Goal: Task Accomplishment & Management: Complete application form

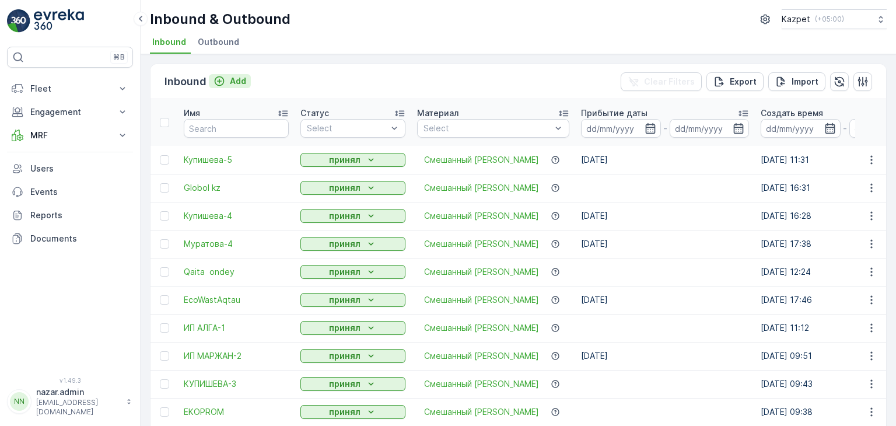
click at [217, 80] on icon "Add" at bounding box center [220, 81] width 10 height 10
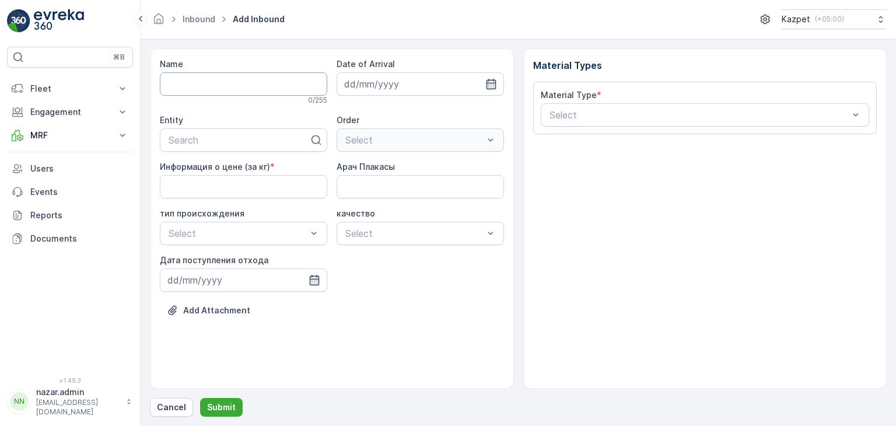
click at [242, 78] on input "Name" at bounding box center [243, 83] width 167 height 23
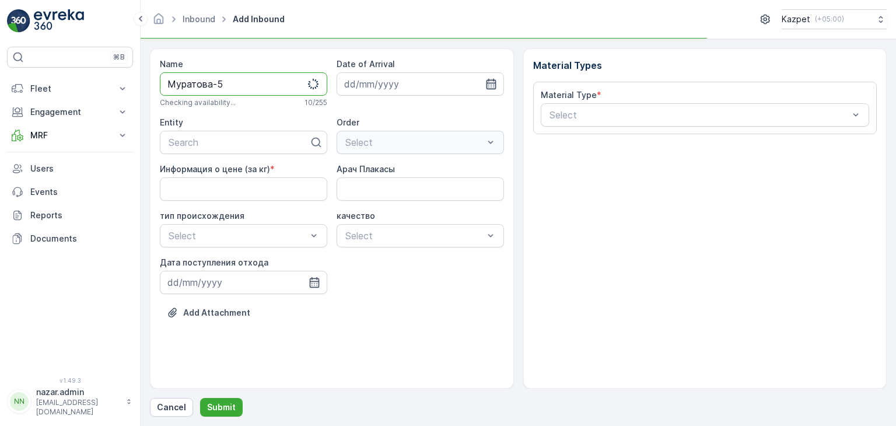
type input "Муратова-5"
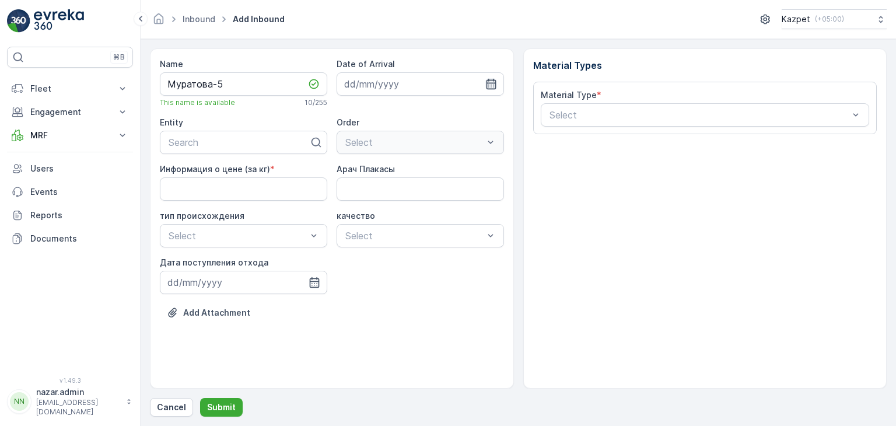
click at [489, 83] on icon "button" at bounding box center [491, 84] width 12 height 12
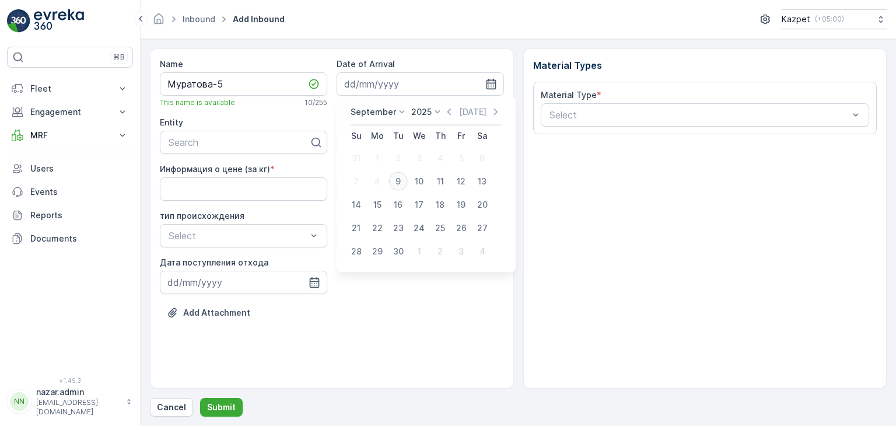
click at [395, 178] on div "9" at bounding box center [398, 181] width 19 height 19
type input "[DATE]"
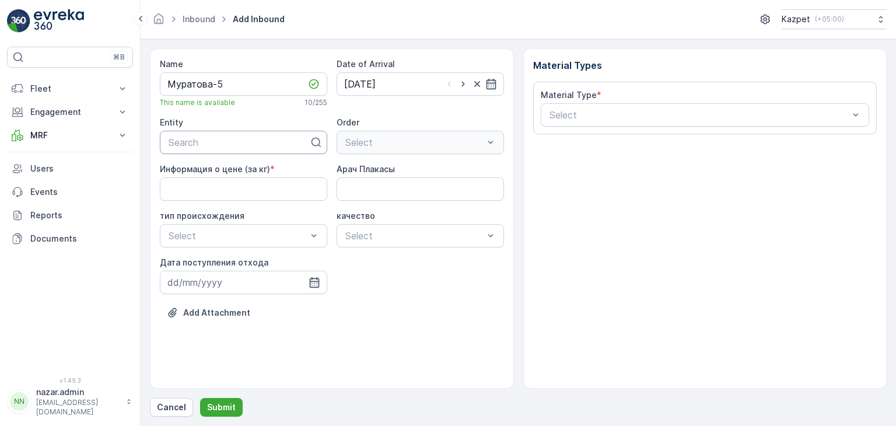
click at [218, 143] on div at bounding box center [238, 142] width 143 height 10
type input "М"
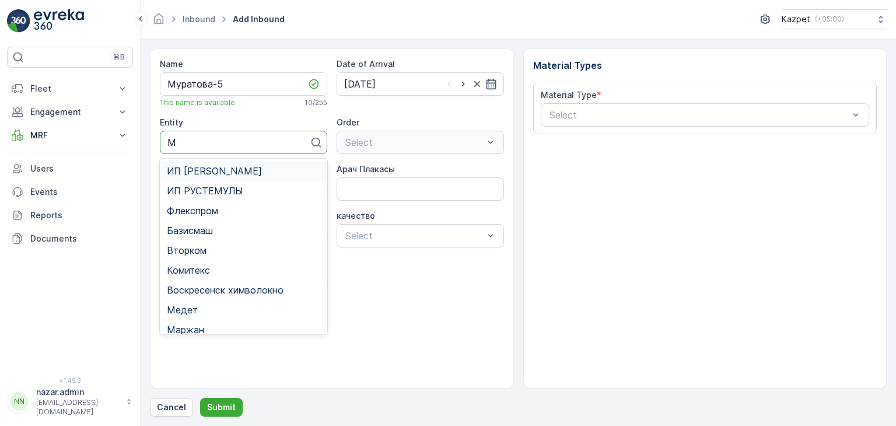
click at [210, 168] on span "ИП [PERSON_NAME]" at bounding box center [214, 171] width 95 height 10
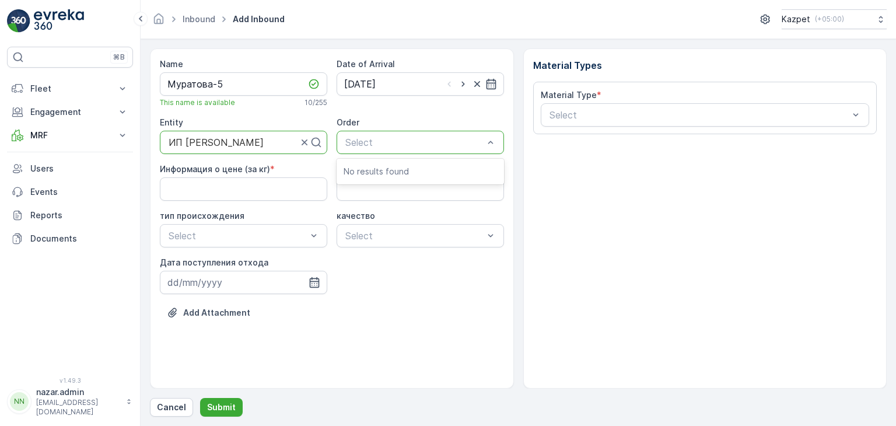
click at [410, 139] on div at bounding box center [414, 142] width 141 height 10
click at [257, 187] on кг\) "Информация о цене (за кг)" at bounding box center [243, 188] width 167 height 23
type кг\) "195"
click at [350, 188] on Плакасы "Арач Плакасы" at bounding box center [419, 188] width 167 height 23
type Плакасы "219AJP06"
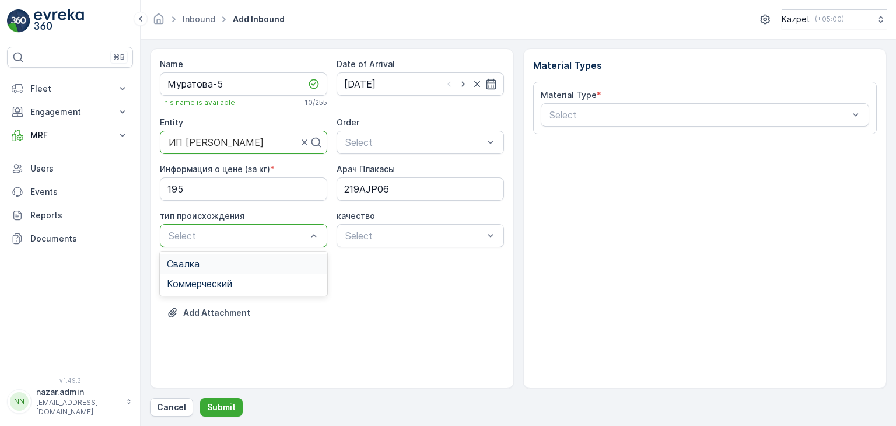
click at [216, 263] on div "Свалка" at bounding box center [243, 263] width 153 height 10
click at [417, 227] on div "Select" at bounding box center [419, 235] width 167 height 23
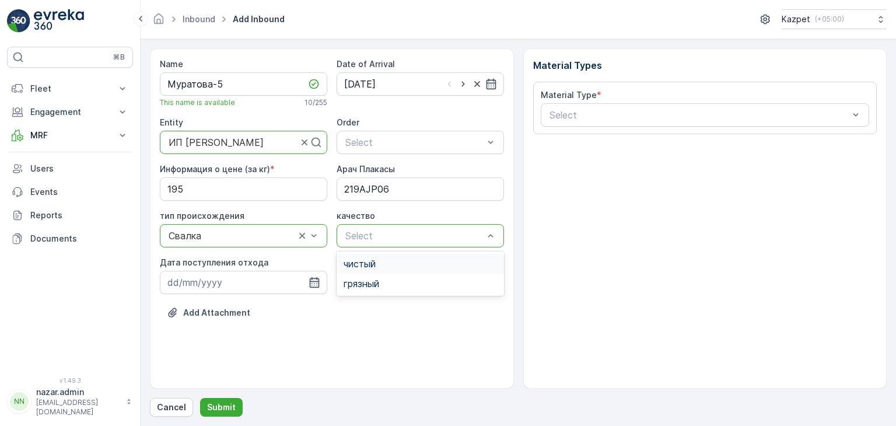
click at [381, 259] on div "чистый" at bounding box center [419, 263] width 153 height 10
click at [318, 280] on icon "button" at bounding box center [314, 282] width 10 height 10
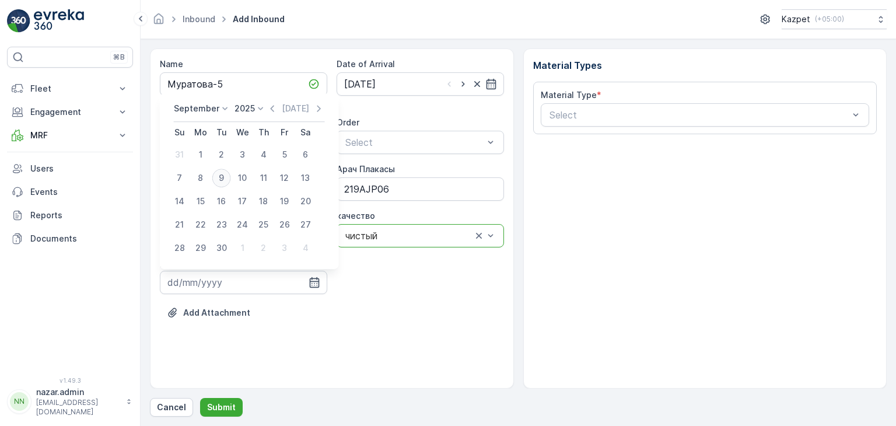
click at [226, 177] on div "9" at bounding box center [221, 177] width 19 height 19
type input "[DATE]"
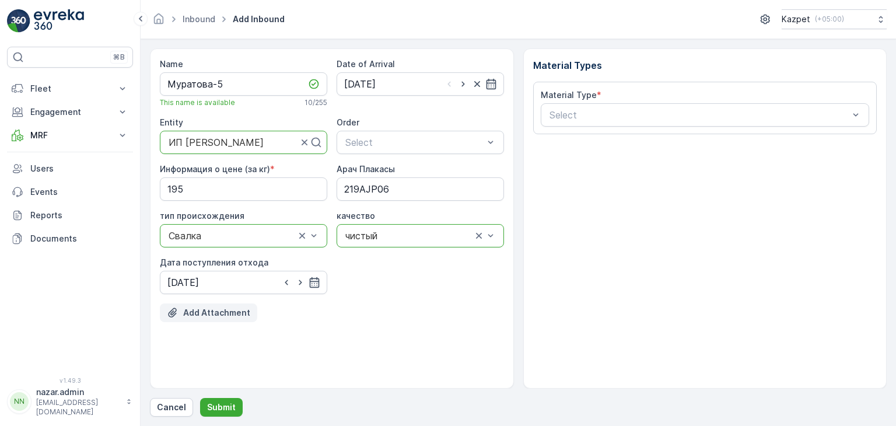
click at [206, 311] on p "Add Attachment" at bounding box center [216, 313] width 67 height 12
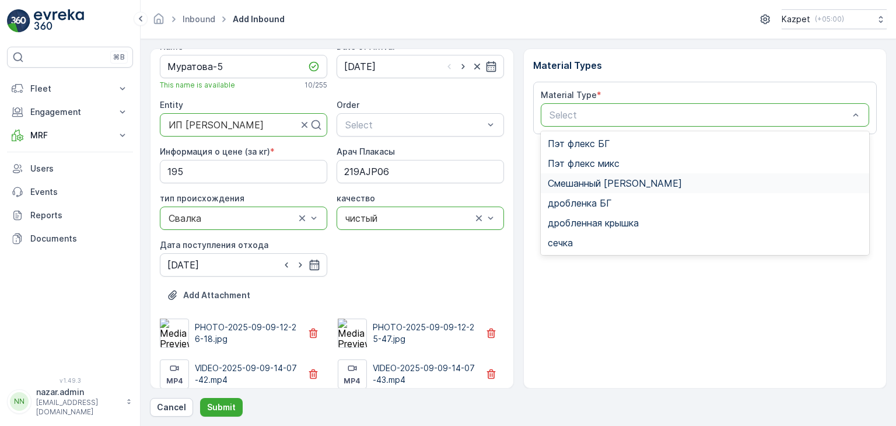
click at [602, 173] on div "Смешанный [PERSON_NAME]" at bounding box center [704, 183] width 329 height 20
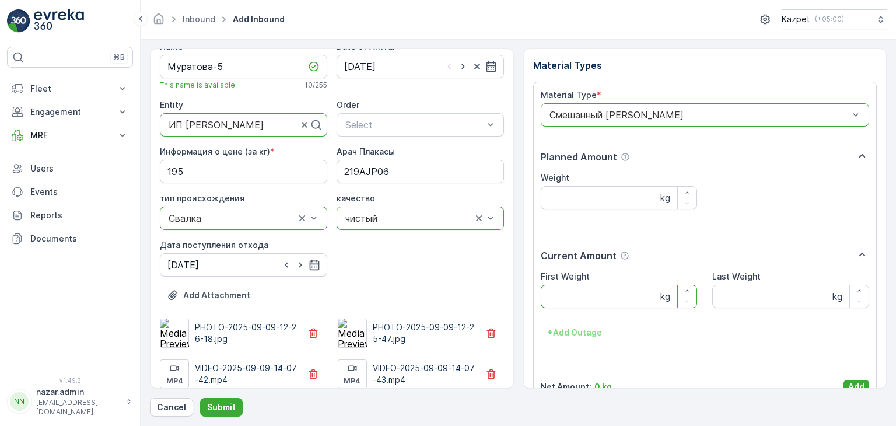
click at [575, 299] on Weight "First Weight" at bounding box center [618, 296] width 157 height 23
click at [727, 296] on Weight "Last Weight" at bounding box center [790, 296] width 157 height 23
type Weight "15080"
click at [611, 287] on Weight "First Weight" at bounding box center [618, 296] width 157 height 23
type Weight "26580"
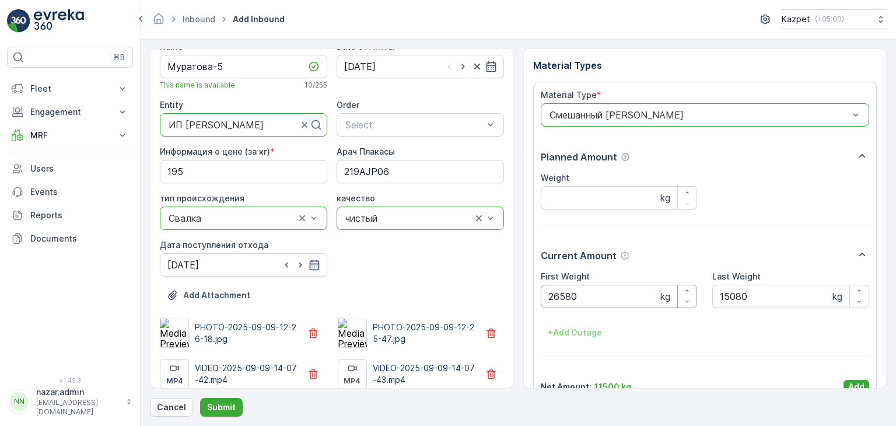
scroll to position [23, 0]
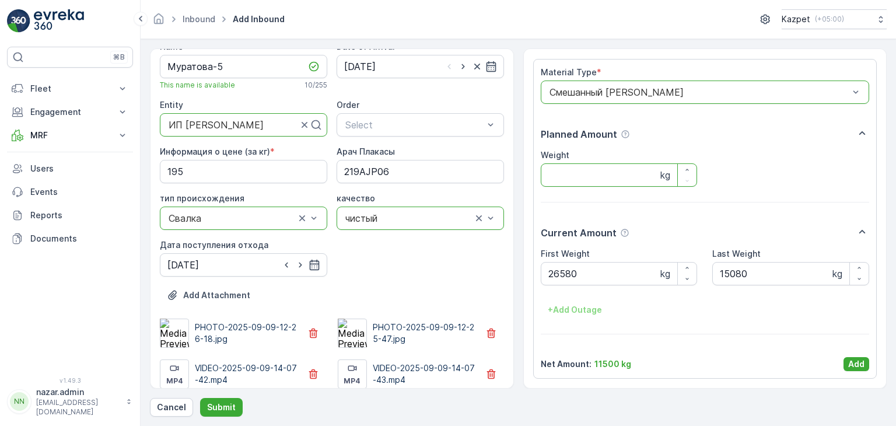
click at [599, 178] on input "Weight" at bounding box center [618, 174] width 157 height 23
type input "11500"
click at [855, 362] on p "Add" at bounding box center [856, 364] width 16 height 12
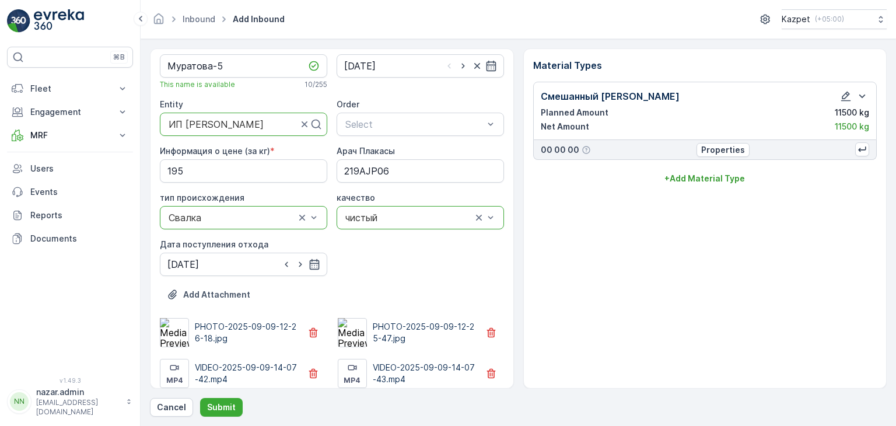
scroll to position [27, 0]
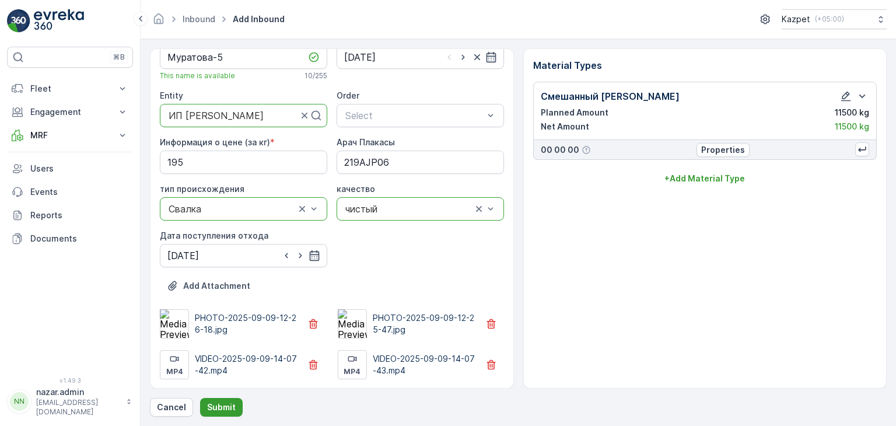
click at [217, 415] on button "Submit" at bounding box center [221, 407] width 43 height 19
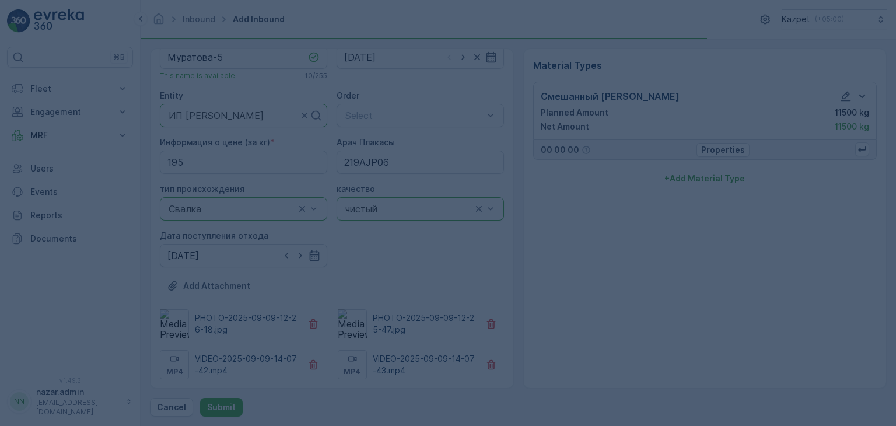
click at [226, 406] on div at bounding box center [448, 213] width 896 height 426
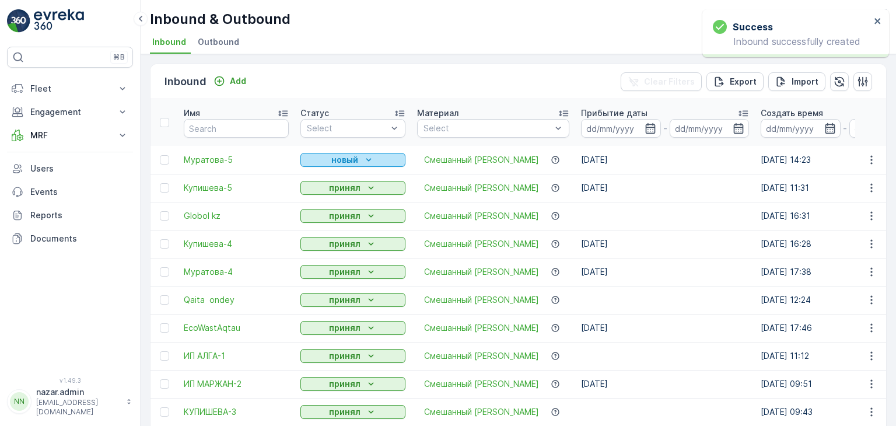
click at [330, 159] on div "новый" at bounding box center [353, 160] width 96 height 12
drag, startPoint x: 326, startPoint y: 191, endPoint x: 364, endPoint y: 191, distance: 37.9
click at [326, 191] on span "принял" at bounding box center [321, 193] width 29 height 12
click at [63, 86] on p "Fleet" at bounding box center [69, 89] width 79 height 12
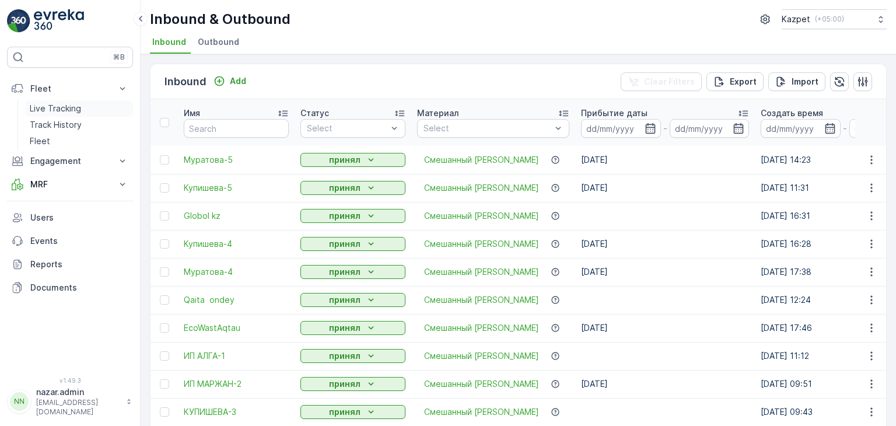
click at [64, 110] on p "Live Tracking" at bounding box center [55, 109] width 51 height 12
